Goal: Task Accomplishment & Management: Manage account settings

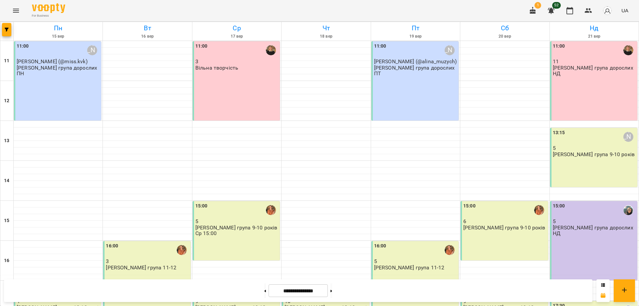
drag, startPoint x: 540, startPoint y: 208, endPoint x: 343, endPoint y: 303, distance: 218.8
drag, startPoint x: 343, startPoint y: 303, endPoint x: 231, endPoint y: 231, distance: 132.9
click at [231, 231] on div "15:00 5 Віта група 9-10 років Ср 15:00" at bounding box center [236, 230] width 87 height 59
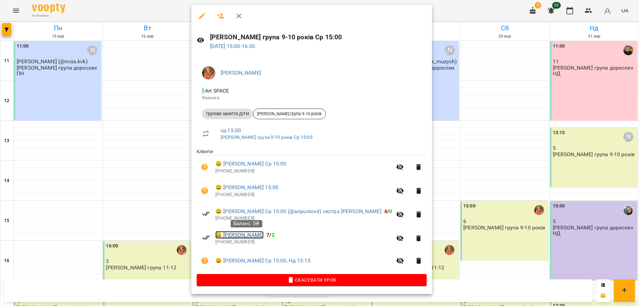
click at [256, 236] on link "😀 Мельничук Катерина" at bounding box center [239, 235] width 48 height 8
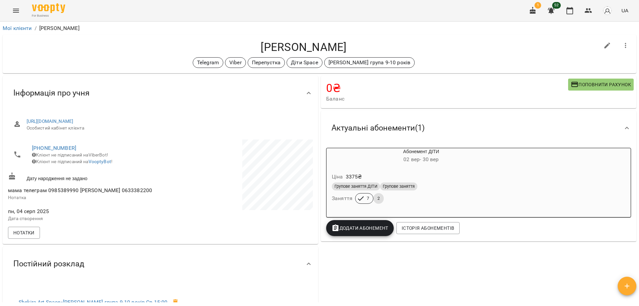
click at [423, 88] on h4 "0 ₴" at bounding box center [447, 88] width 242 height 14
click at [416, 68] on div "Мельничук Катерина Telegram Viber Перепустка Діти Space Віта група 9-10 років" at bounding box center [320, 54] width 634 height 38
click at [572, 16] on button "button" at bounding box center [570, 11] width 16 height 16
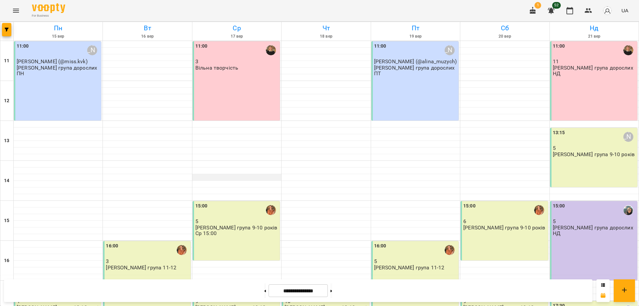
scroll to position [124, 0]
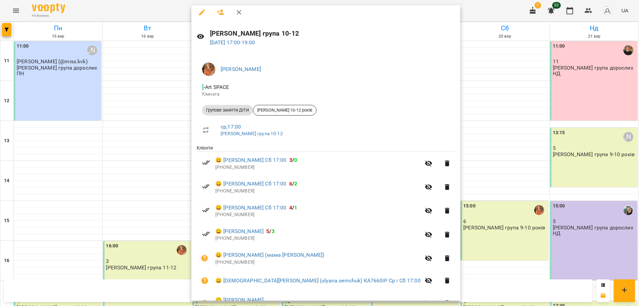
scroll to position [3, 0]
click at [248, 41] on link "17 вер 2025 17:00 - 19:00" at bounding box center [232, 43] width 45 height 6
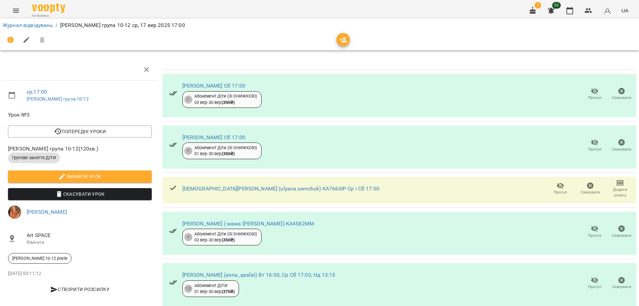
click at [342, 45] on button "button" at bounding box center [342, 39] width 13 height 13
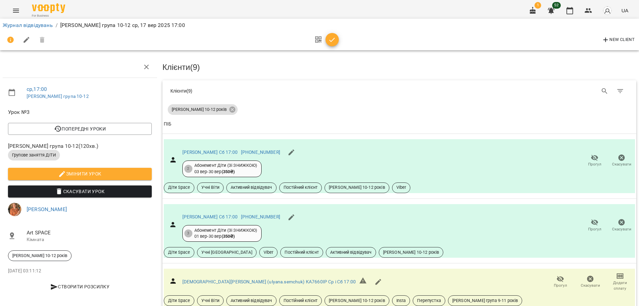
scroll to position [206, 0]
click at [570, 12] on icon "button" at bounding box center [570, 11] width 8 height 8
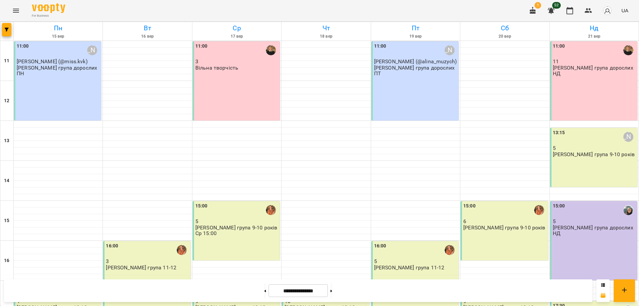
scroll to position [124, 0]
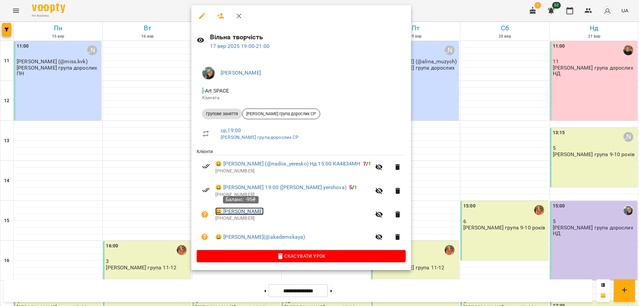
drag, startPoint x: 248, startPoint y: 216, endPoint x: 236, endPoint y: 212, distance: 12.7
click at [236, 212] on link "😀 Рубленко Ксенія" at bounding box center [239, 211] width 48 height 8
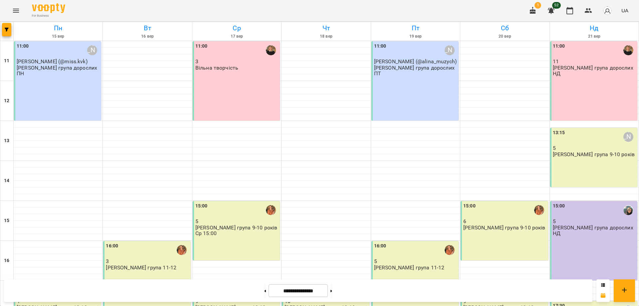
scroll to position [124, 0]
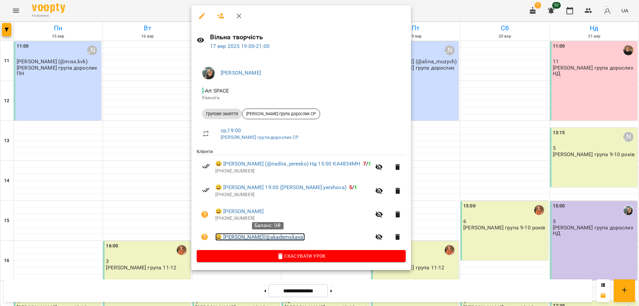
click at [260, 238] on link "😀 Мойсеєнко Анастасія(@akademskaya)" at bounding box center [260, 237] width 90 height 8
